Goal: Communication & Community: Answer question/provide support

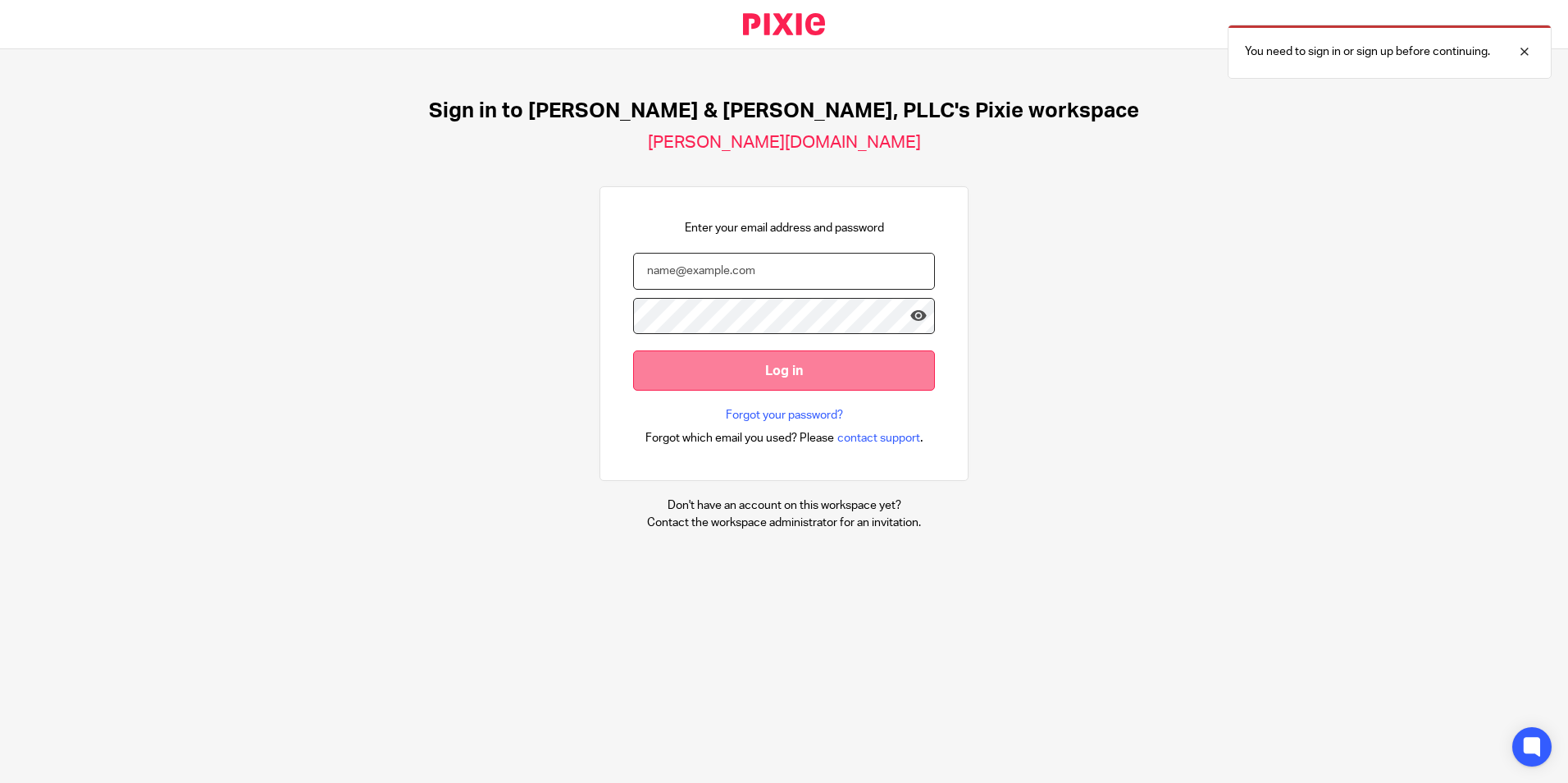
type input "natalie@leesmithcpa.com"
click at [758, 374] on input "Log in" at bounding box center [784, 370] width 301 height 40
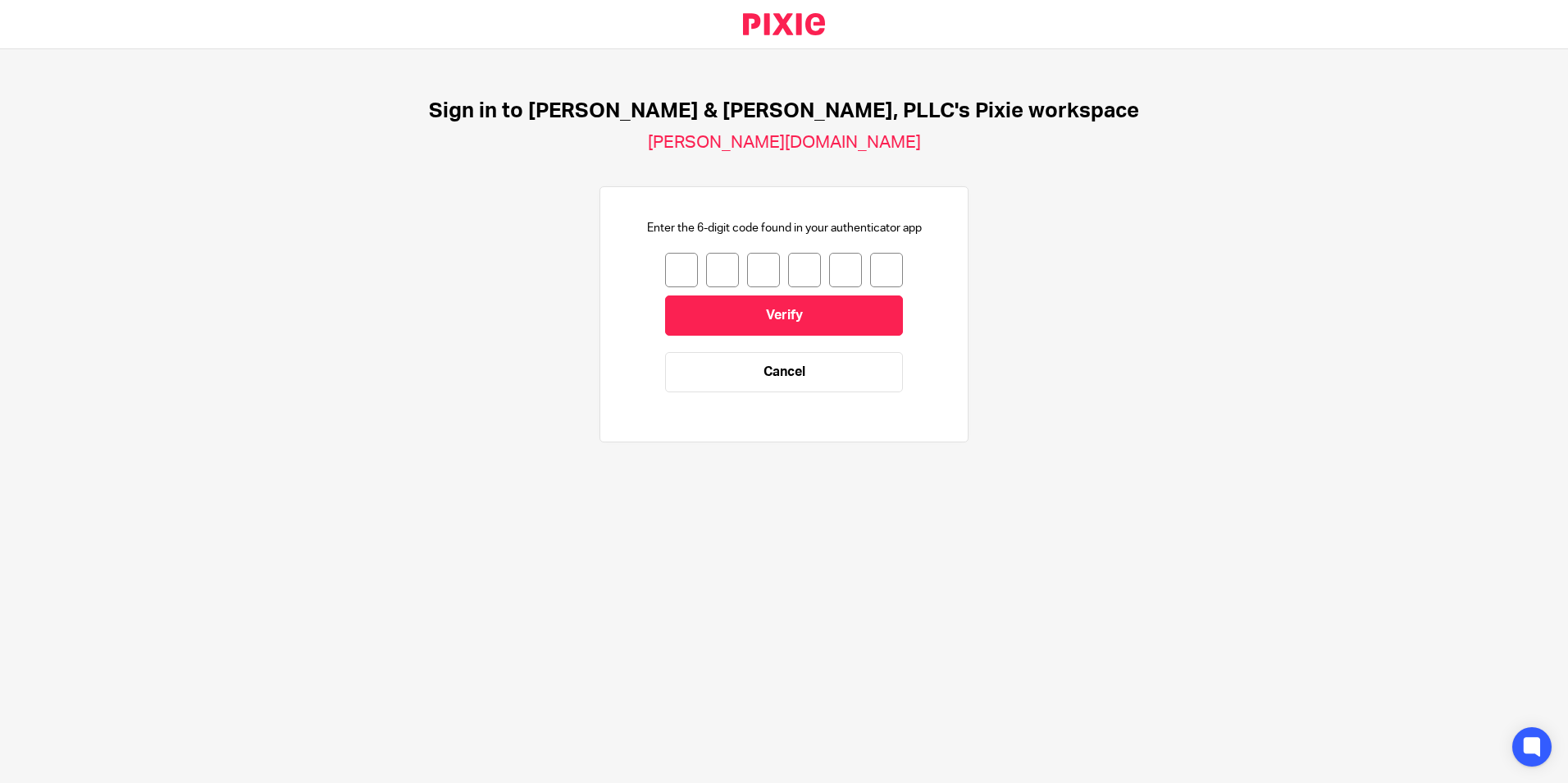
click at [681, 266] on input "number" at bounding box center [681, 270] width 32 height 34
type input "6"
type input "7"
type input "6"
type input "9"
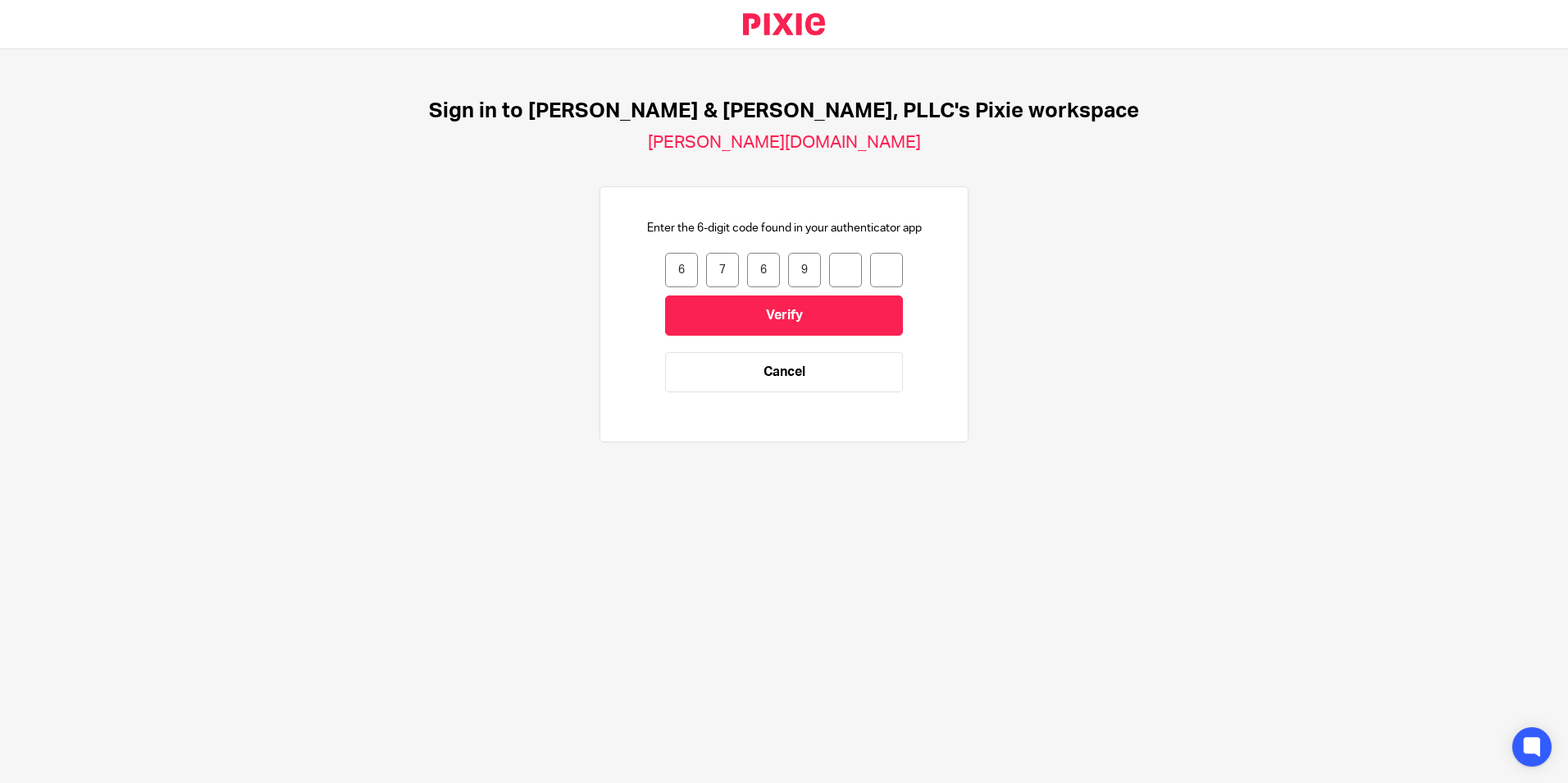
type input "3"
type input "5"
click at [840, 328] on input "Verify" at bounding box center [784, 315] width 237 height 40
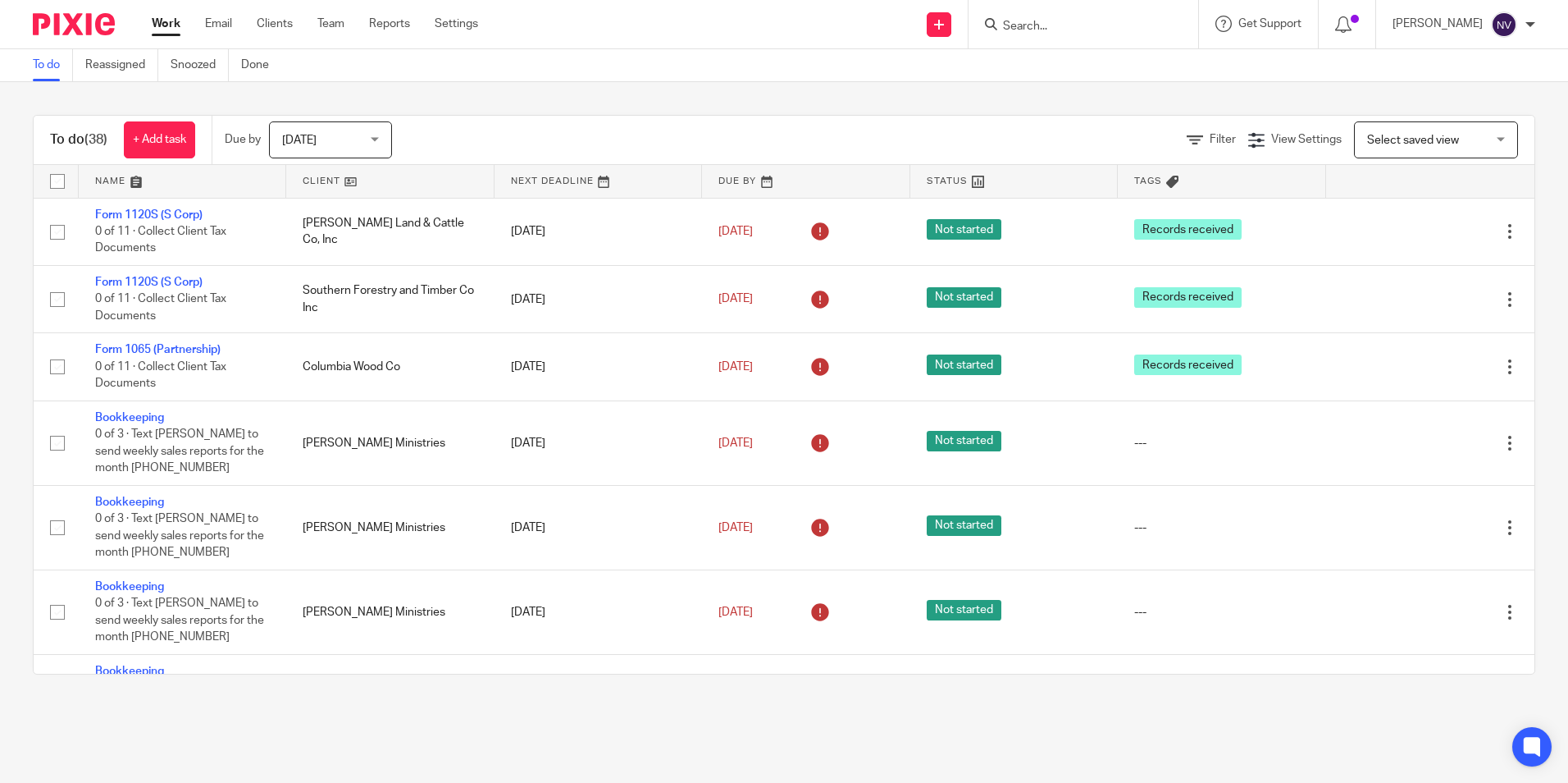
click at [1140, 25] on input "Search" at bounding box center [1075, 27] width 148 height 14
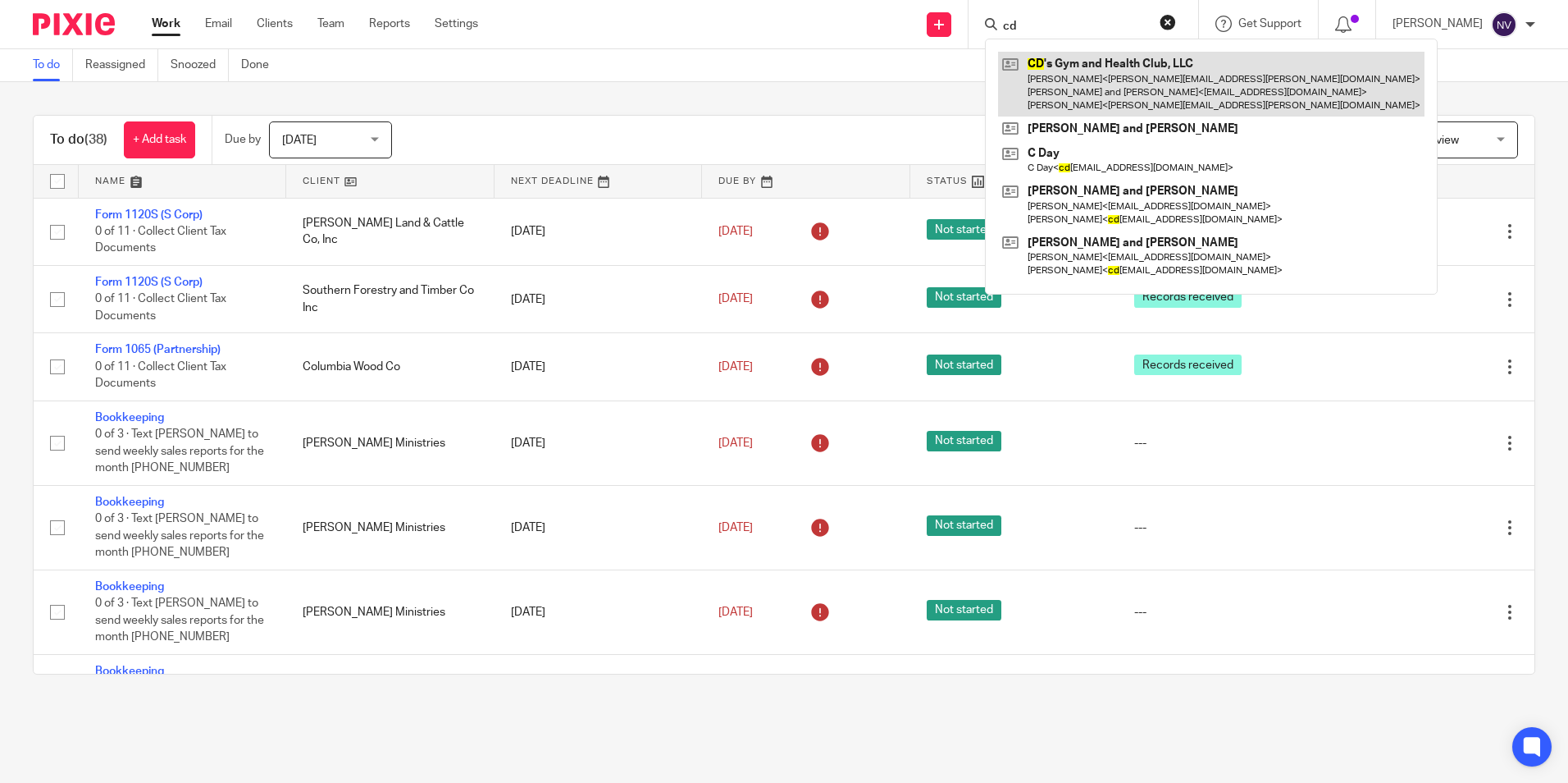
type input "cd"
click at [1208, 68] on link at bounding box center [1211, 84] width 426 height 65
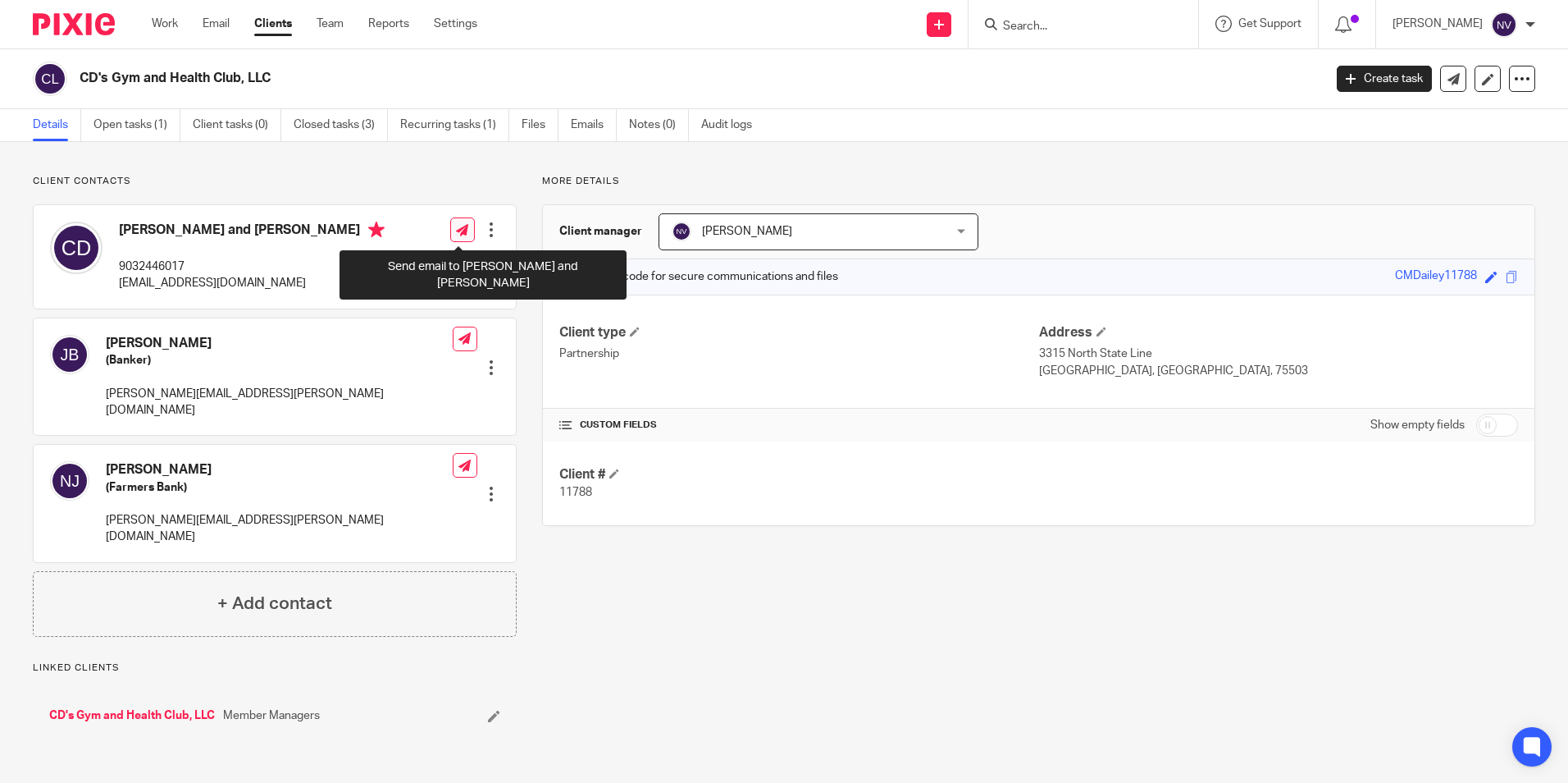
click at [455, 220] on link at bounding box center [461, 230] width 24 height 24
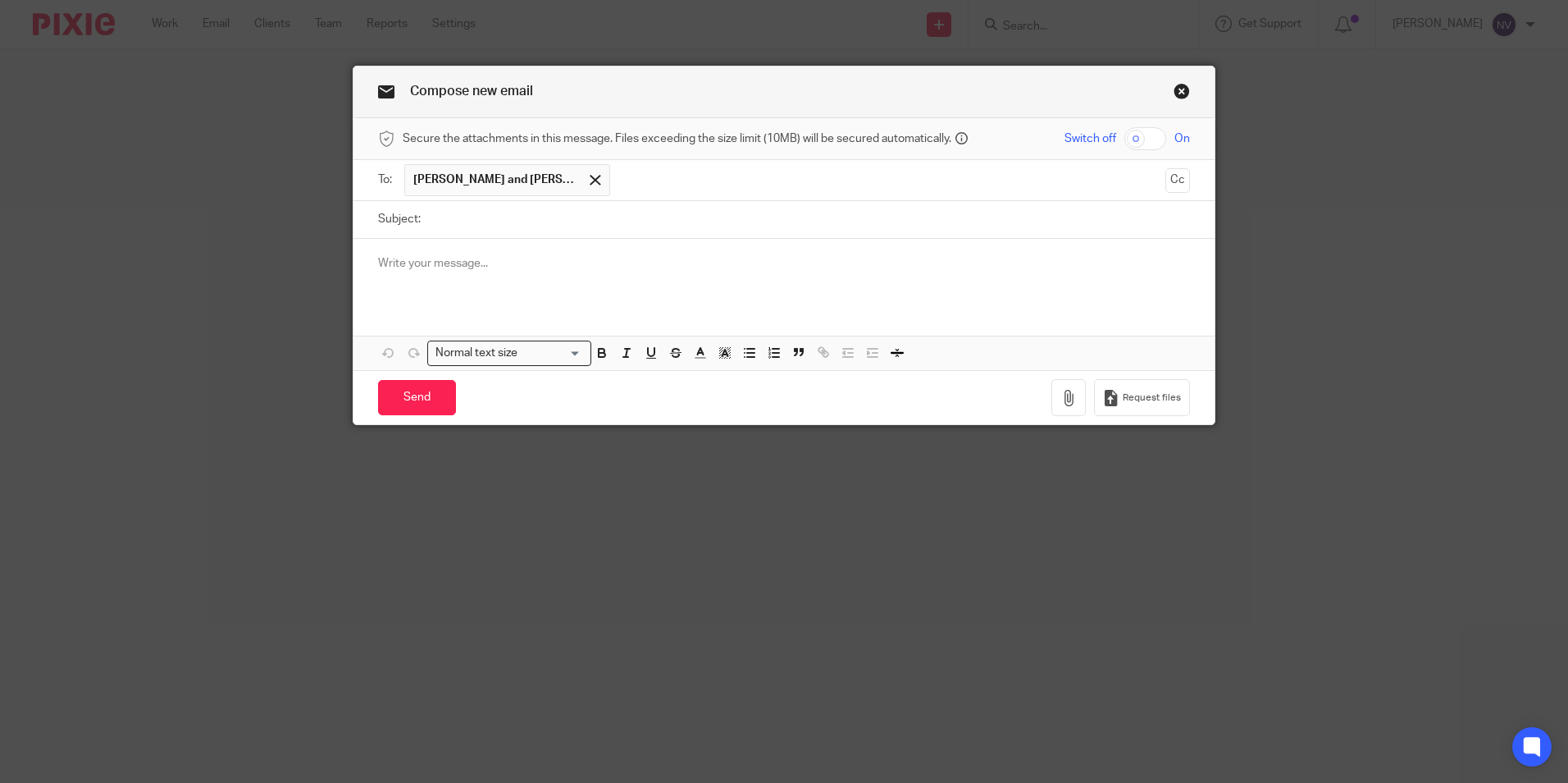
click at [541, 224] on input "Subject:" at bounding box center [810, 219] width 761 height 37
type input "QB File"
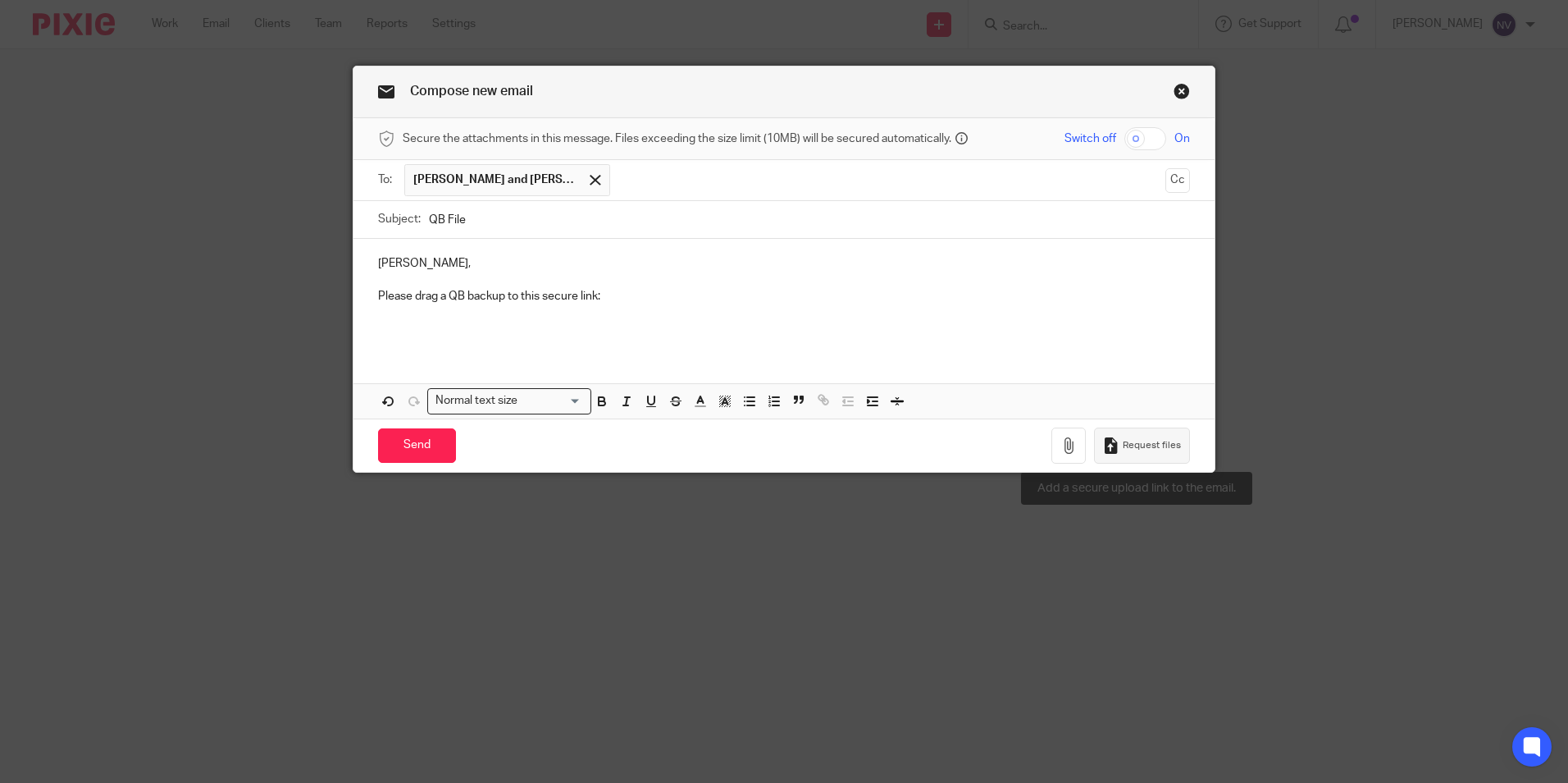
click at [1116, 440] on button "Request files" at bounding box center [1142, 446] width 95 height 37
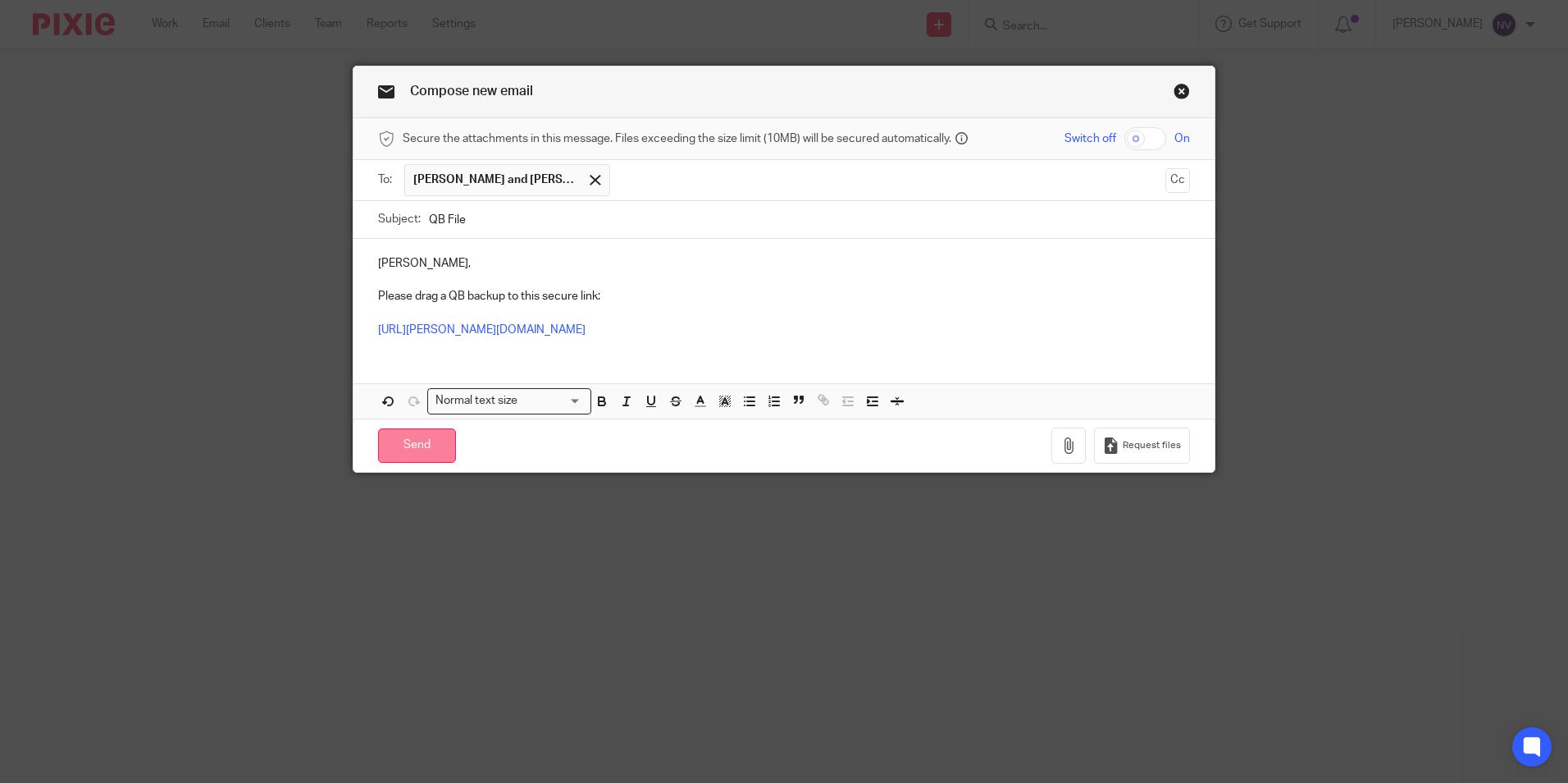
click at [397, 450] on input "Send" at bounding box center [417, 446] width 78 height 35
